Goal: Task Accomplishment & Management: Use online tool/utility

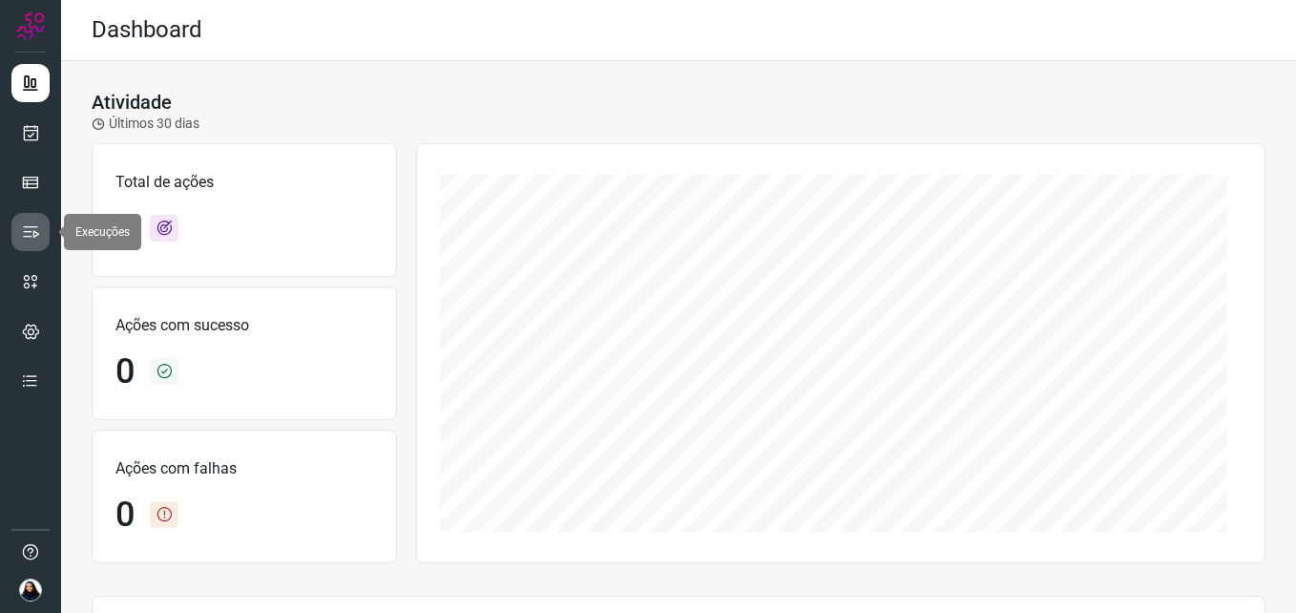
click at [34, 224] on icon at bounding box center [30, 231] width 19 height 19
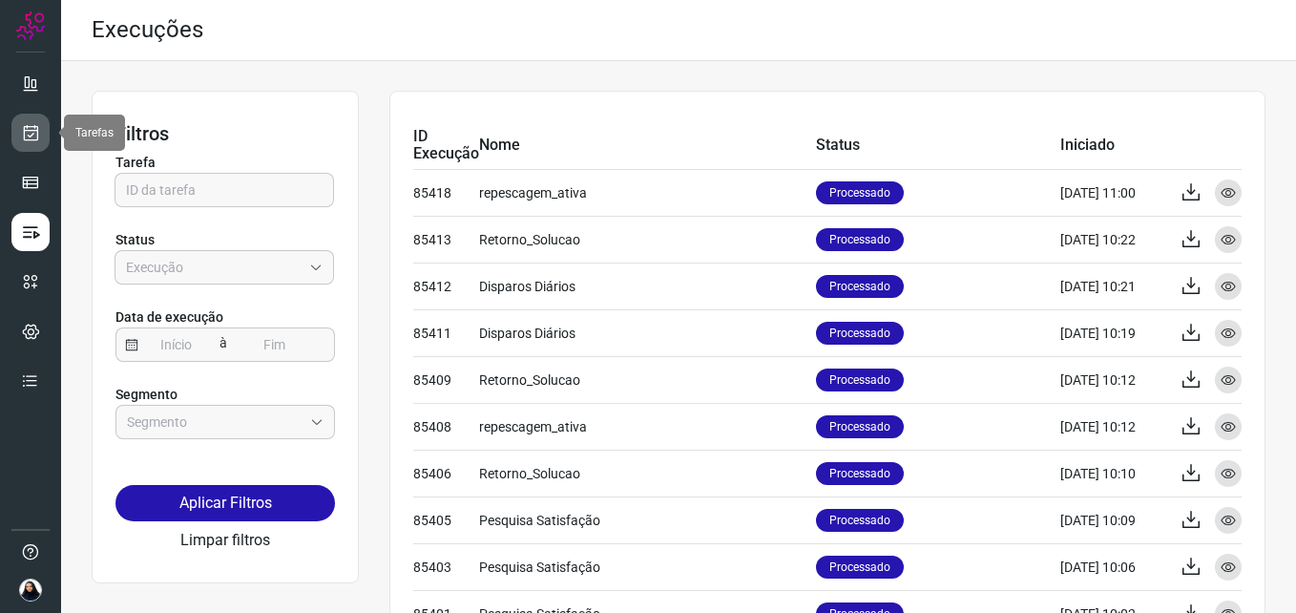
click at [32, 132] on icon at bounding box center [31, 132] width 20 height 19
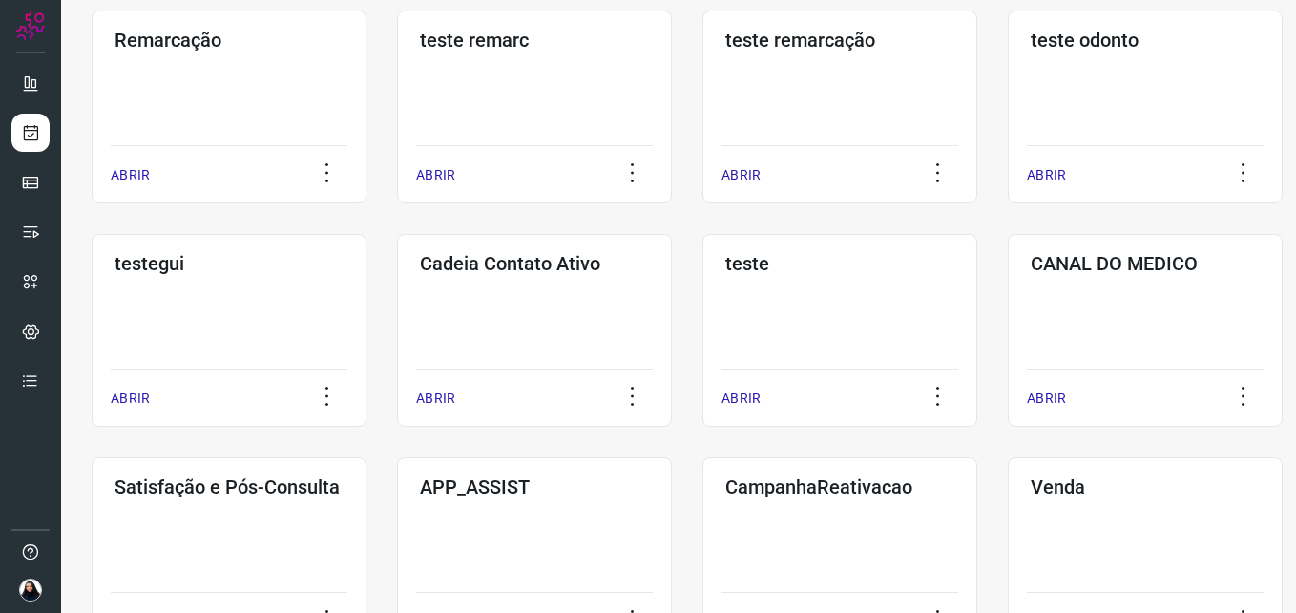
scroll to position [382, 0]
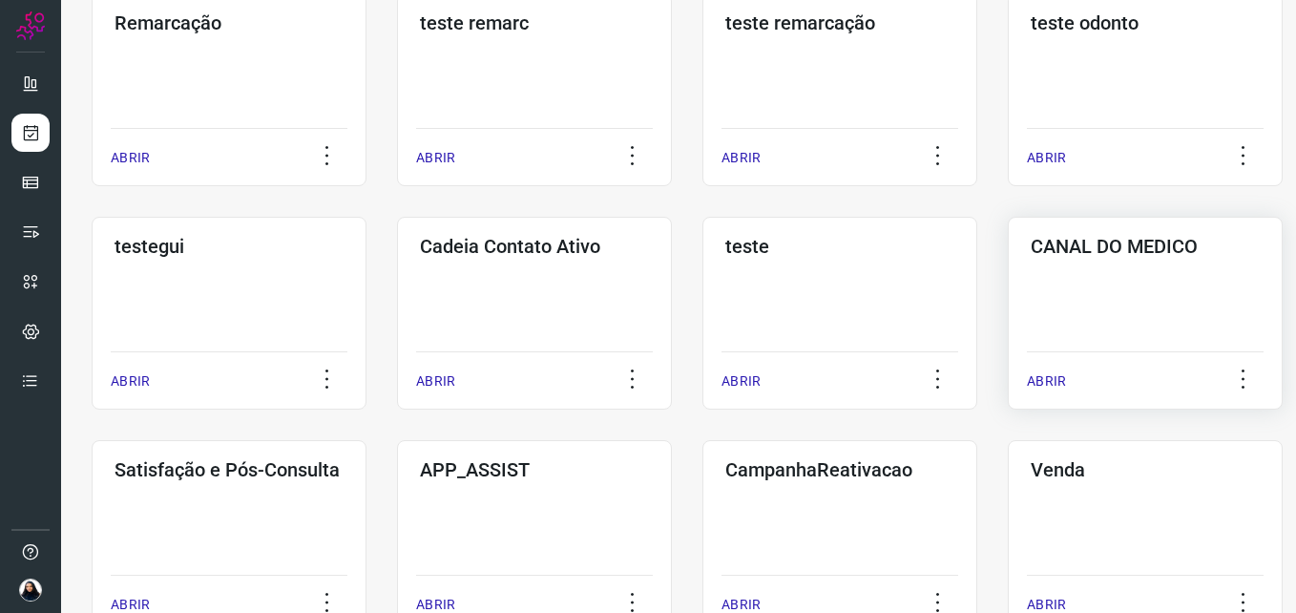
click at [1040, 379] on p "ABRIR" at bounding box center [1046, 381] width 39 height 20
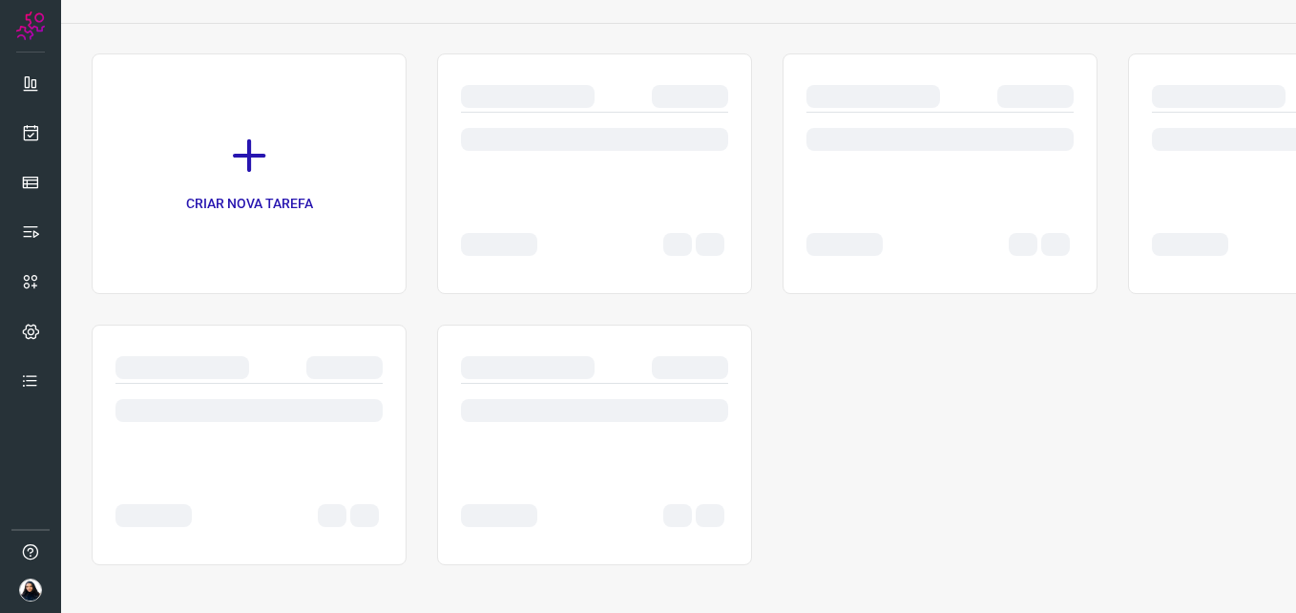
scroll to position [98, 0]
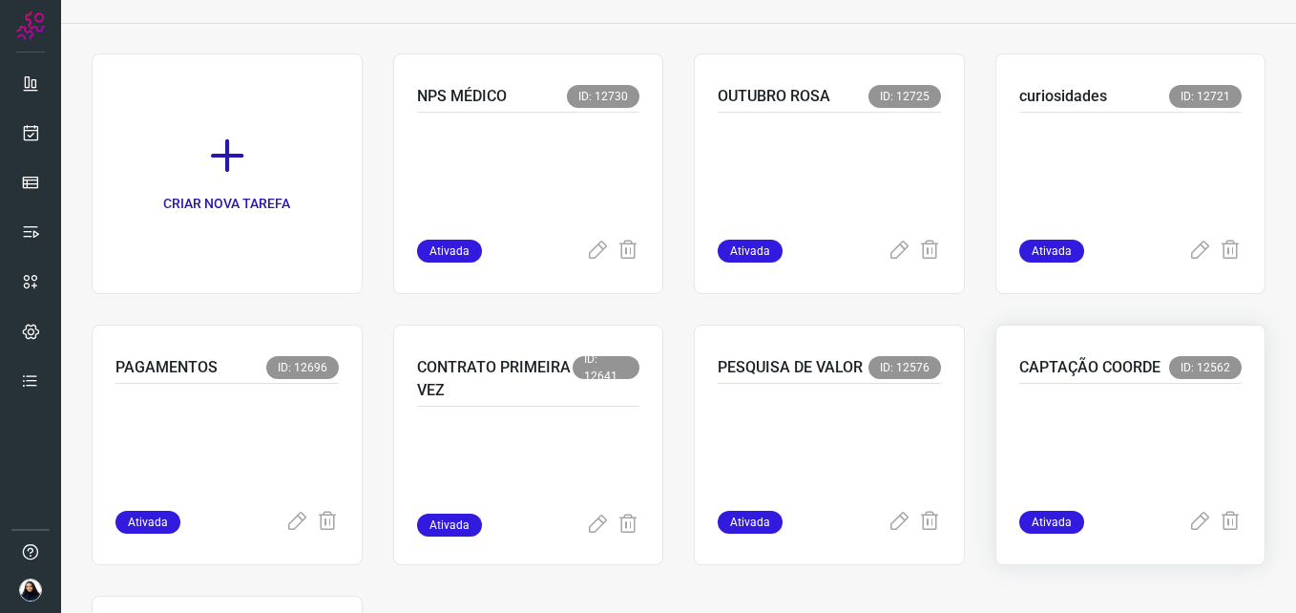
click at [1050, 518] on span "Ativada" at bounding box center [1051, 522] width 65 height 23
click at [1073, 368] on p "CAPTAÇÃO COORDE" at bounding box center [1089, 367] width 141 height 23
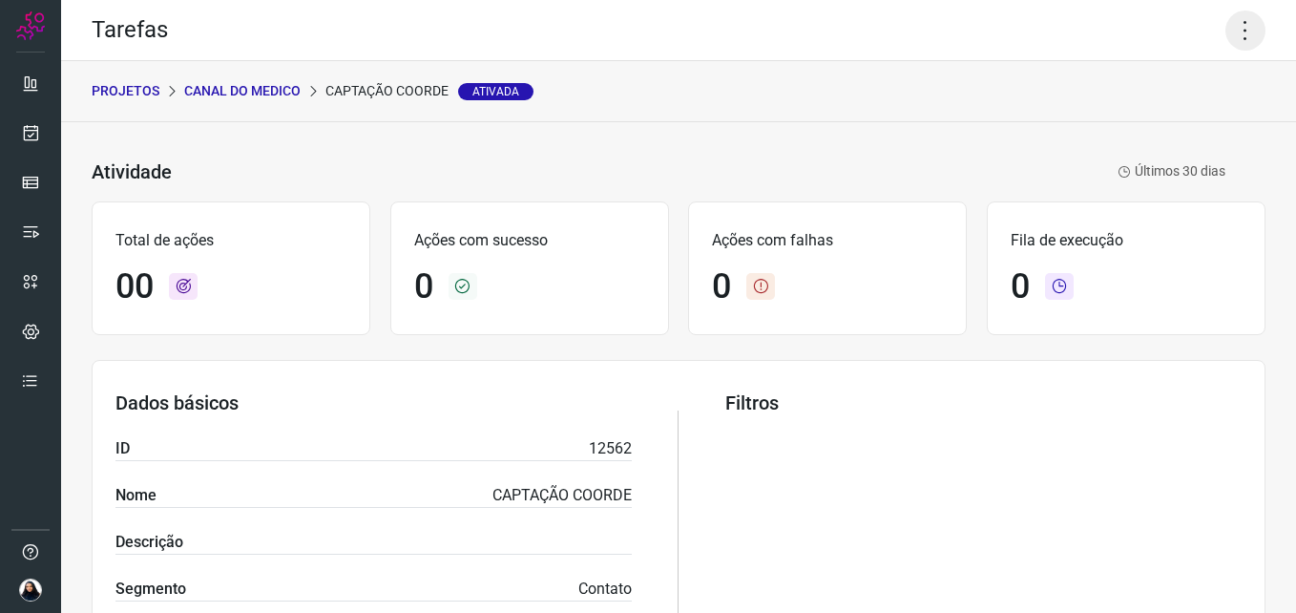
click at [1231, 31] on icon at bounding box center [1246, 30] width 40 height 40
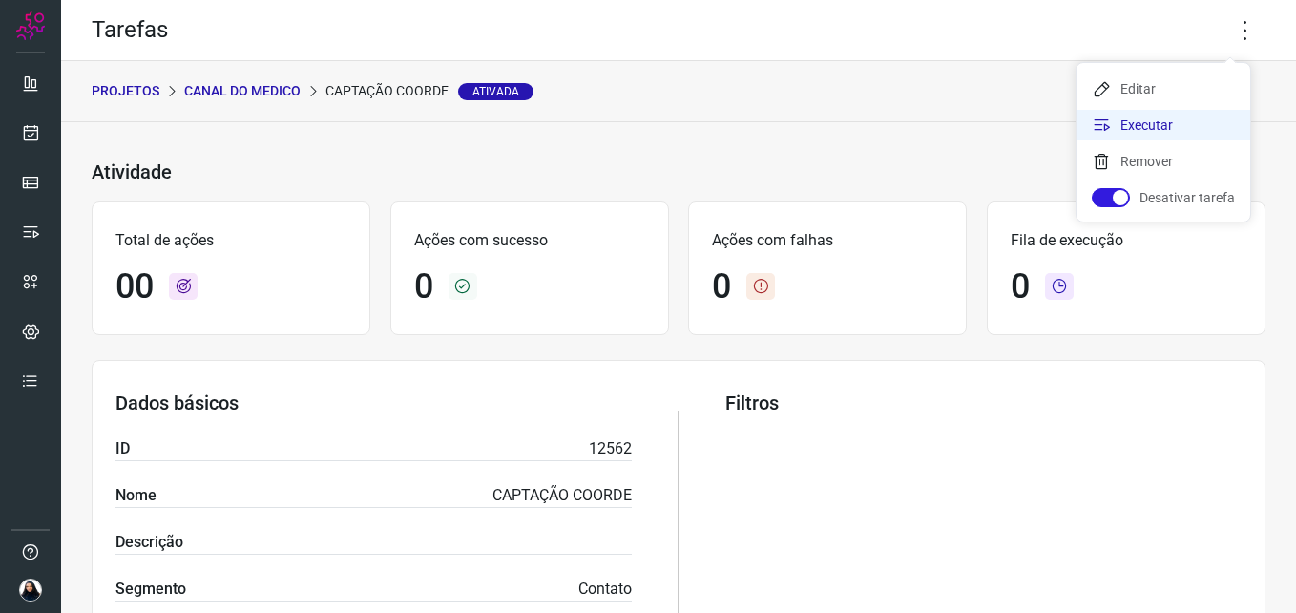
click at [1143, 120] on li "Executar" at bounding box center [1164, 125] width 174 height 31
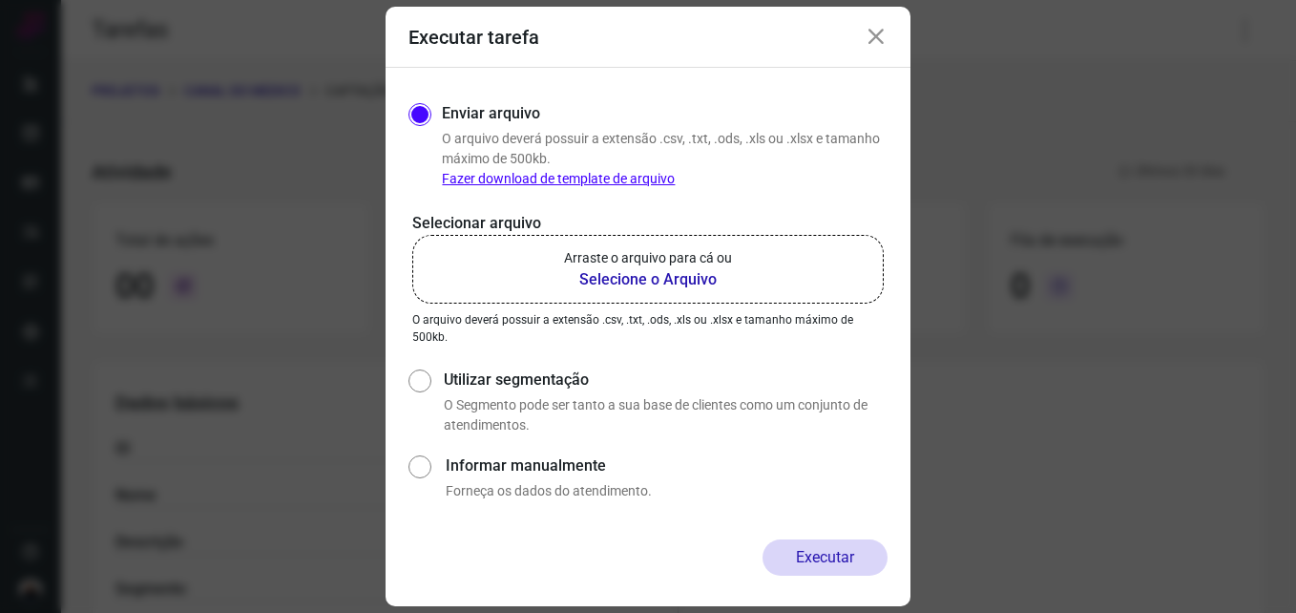
click at [676, 280] on b "Selecione o Arquivo" at bounding box center [648, 279] width 168 height 23
click at [0, 0] on input "Arraste o arquivo para cá ou Selecione o Arquivo" at bounding box center [0, 0] width 0 height 0
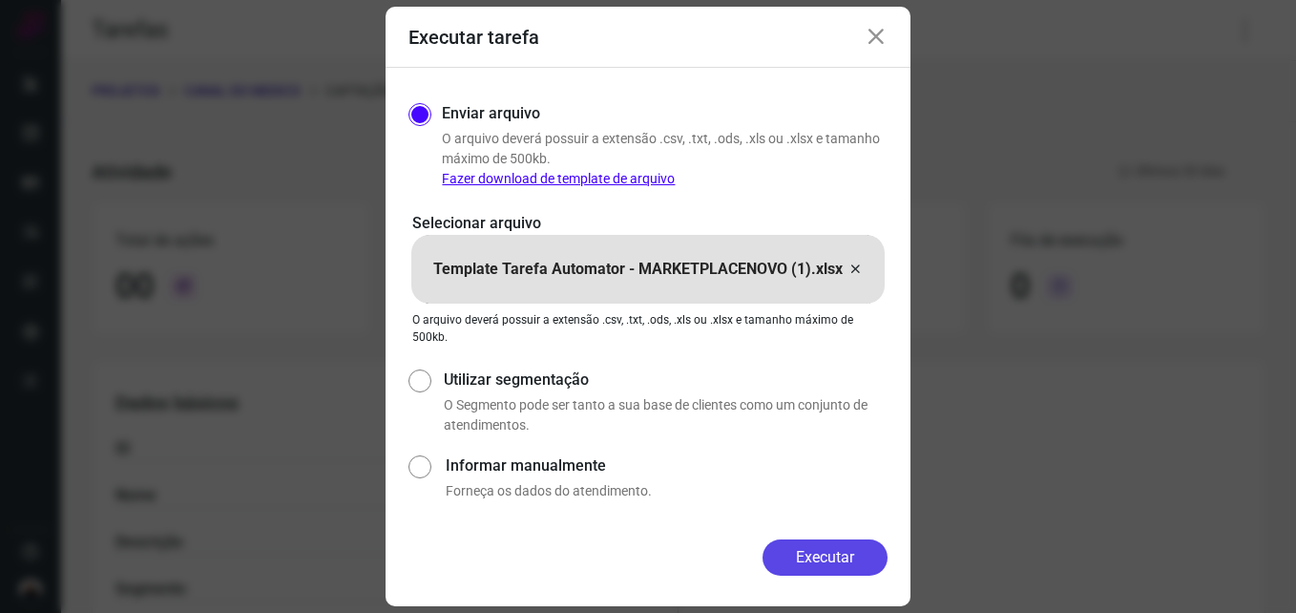
click at [811, 555] on button "Executar" at bounding box center [825, 557] width 125 height 36
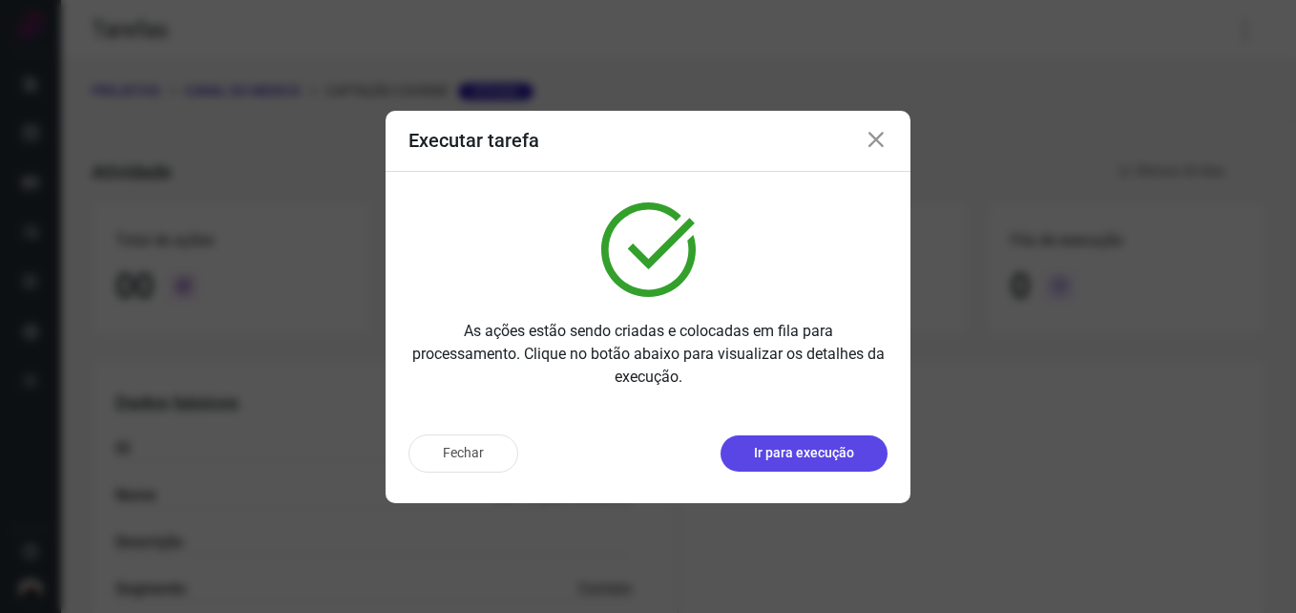
click at [821, 466] on button "Ir para execução" at bounding box center [804, 453] width 167 height 36
